Goal: Task Accomplishment & Management: Use online tool/utility

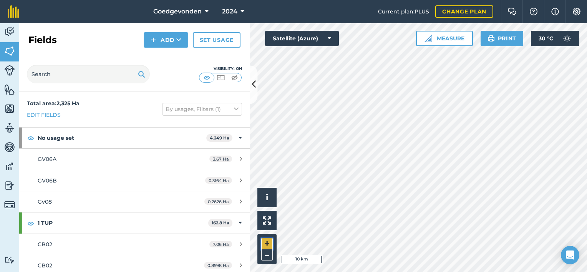
click at [269, 240] on button "+" at bounding box center [267, 244] width 12 height 12
click at [533, 75] on div "Hello i © 2025 TomTom, Microsoft 500 m + –" at bounding box center [418, 147] width 337 height 249
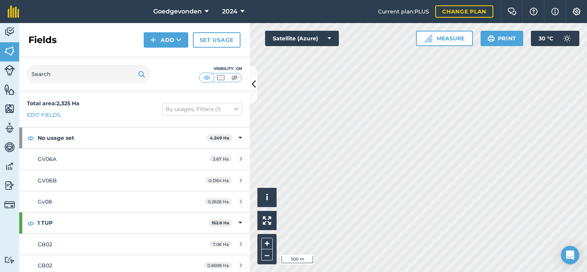
click at [247, 83] on div "Visibility: On" at bounding box center [134, 74] width 230 height 34
click at [255, 83] on icon at bounding box center [254, 84] width 4 height 13
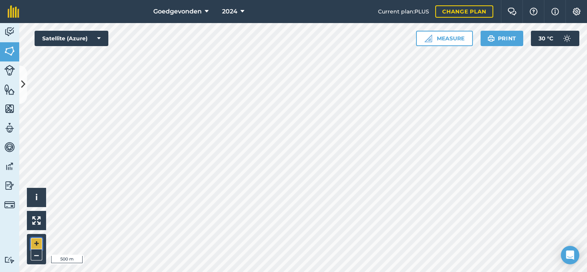
click at [36, 243] on button "+" at bounding box center [37, 244] width 12 height 12
click at [35, 243] on button "+" at bounding box center [37, 244] width 12 height 12
click at [411, 272] on html "Goedgevonden 2024 Current plan : PLUS Change plan Farm Chat Help Info Settings …" at bounding box center [293, 136] width 587 height 272
click at [384, 272] on html "Goedgevonden 2024 Current plan : PLUS Change plan Farm Chat Help Info Settings …" at bounding box center [293, 136] width 587 height 272
click at [340, 272] on html "Goedgevonden 2024 Current plan : PLUS Change plan Farm Chat Help Info Settings …" at bounding box center [293, 136] width 587 height 272
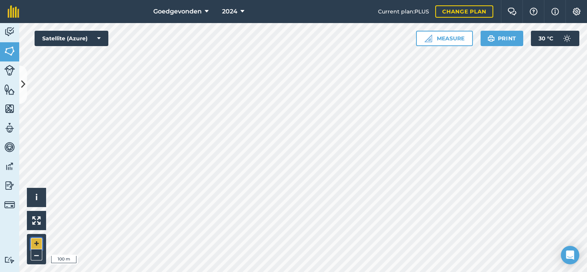
click at [33, 239] on button "+" at bounding box center [37, 244] width 12 height 12
click at [347, 7] on div "Goedgevonden 2024 Current plan : PLUS Change plan Farm Chat Help Info Settings …" at bounding box center [293, 136] width 587 height 272
click at [34, 254] on button "–" at bounding box center [37, 254] width 12 height 11
click at [40, 255] on button "–" at bounding box center [37, 254] width 12 height 11
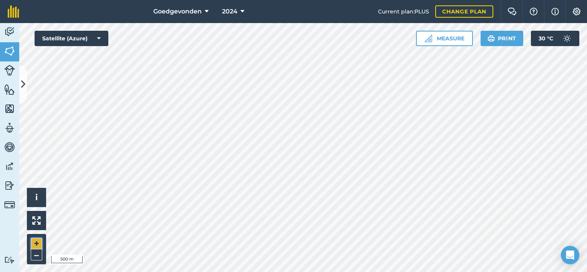
click at [31, 244] on button "+" at bounding box center [37, 244] width 12 height 12
click at [245, 272] on html "Goedgevonden 2024 Current plan : PLUS Change plan Farm Chat Help Info Settings …" at bounding box center [293, 136] width 587 height 272
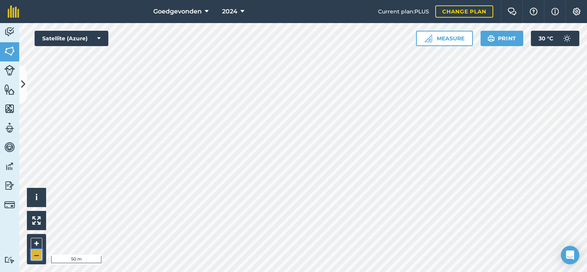
click at [34, 255] on button "–" at bounding box center [37, 254] width 12 height 11
click at [34, 244] on button "+" at bounding box center [37, 244] width 12 height 12
